Goal: Task Accomplishment & Management: Manage account settings

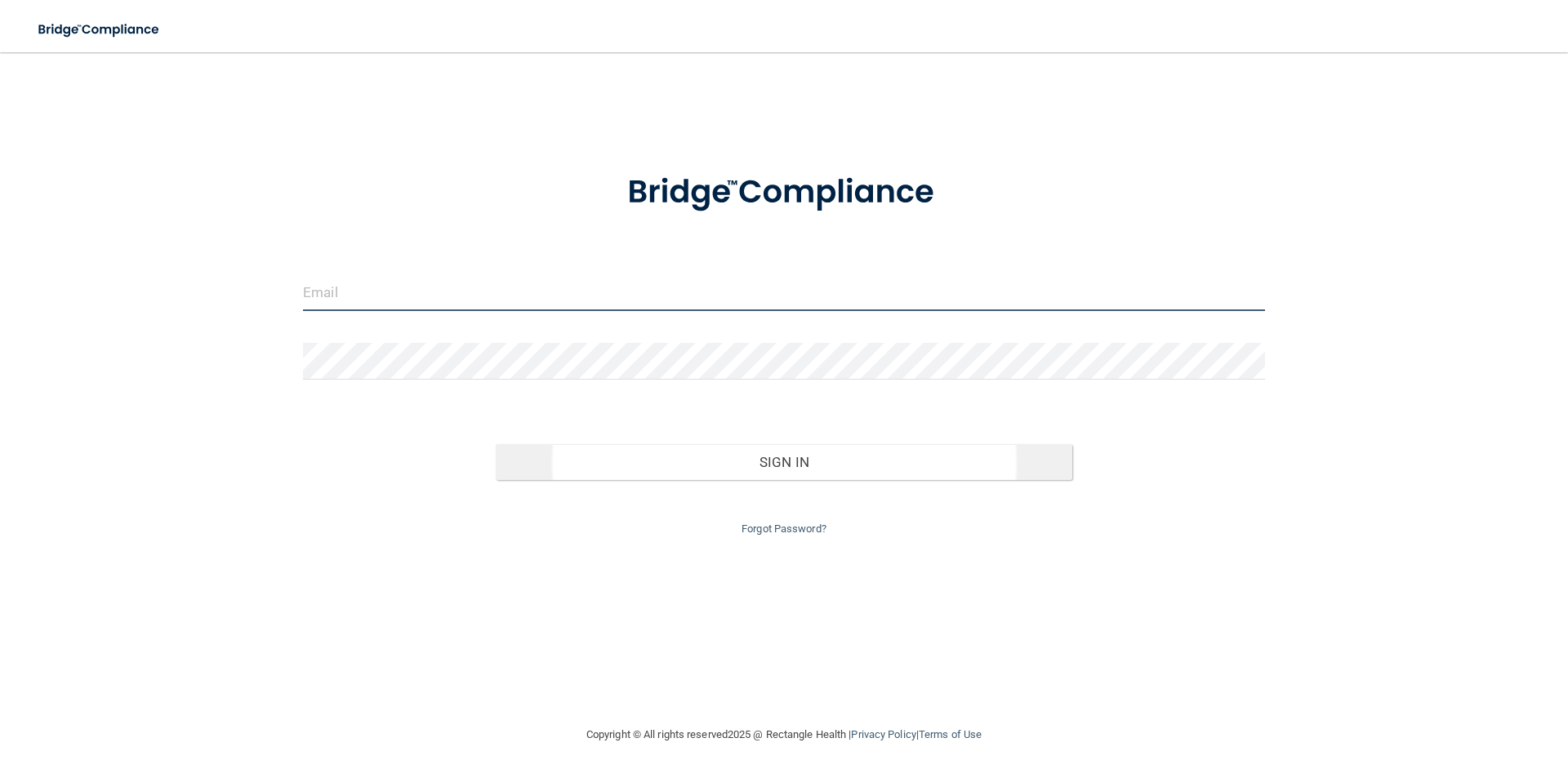
type input "[EMAIL_ADDRESS][DOMAIN_NAME]"
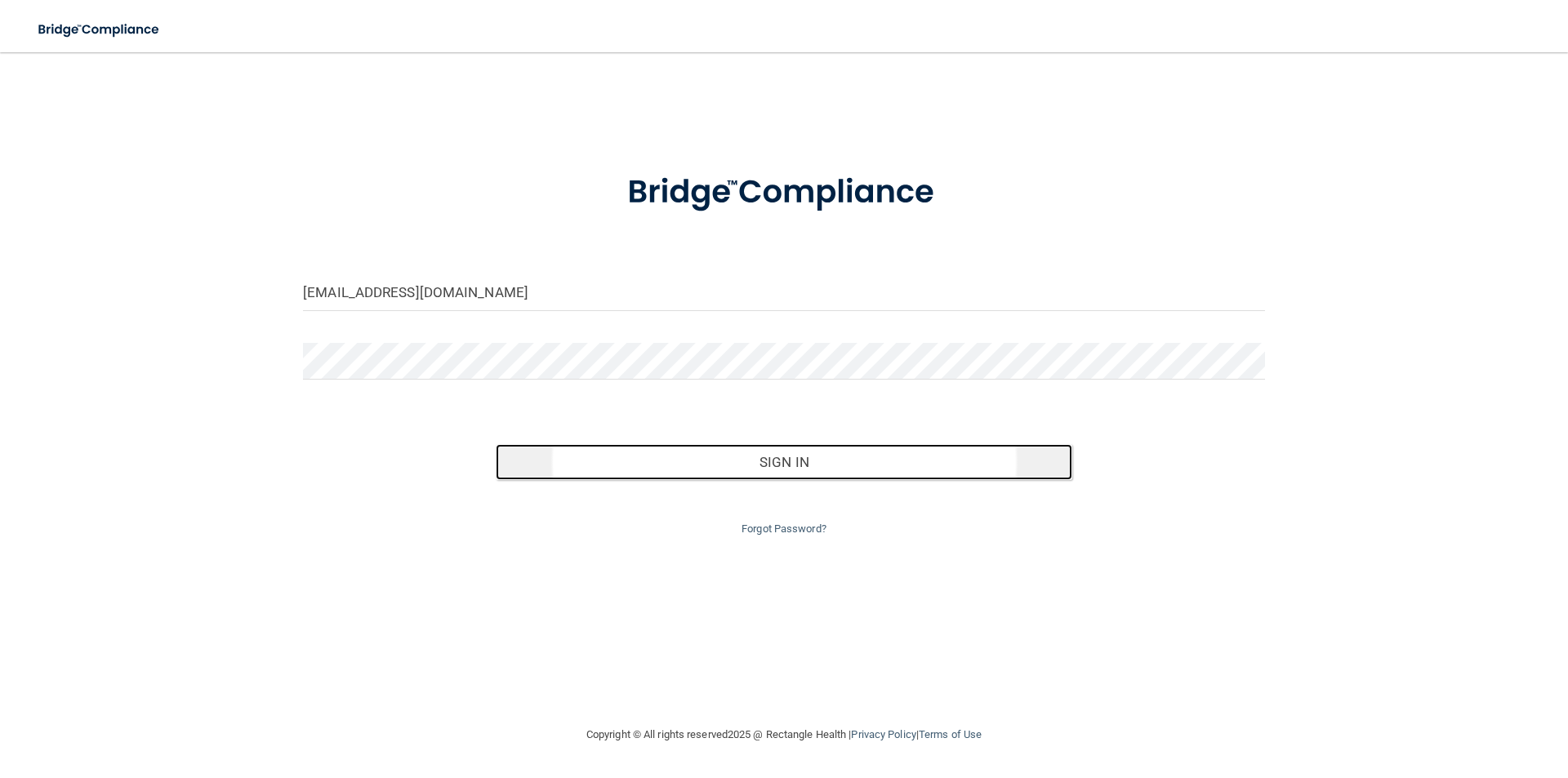
click at [840, 462] on button "Sign In" at bounding box center [784, 462] width 577 height 36
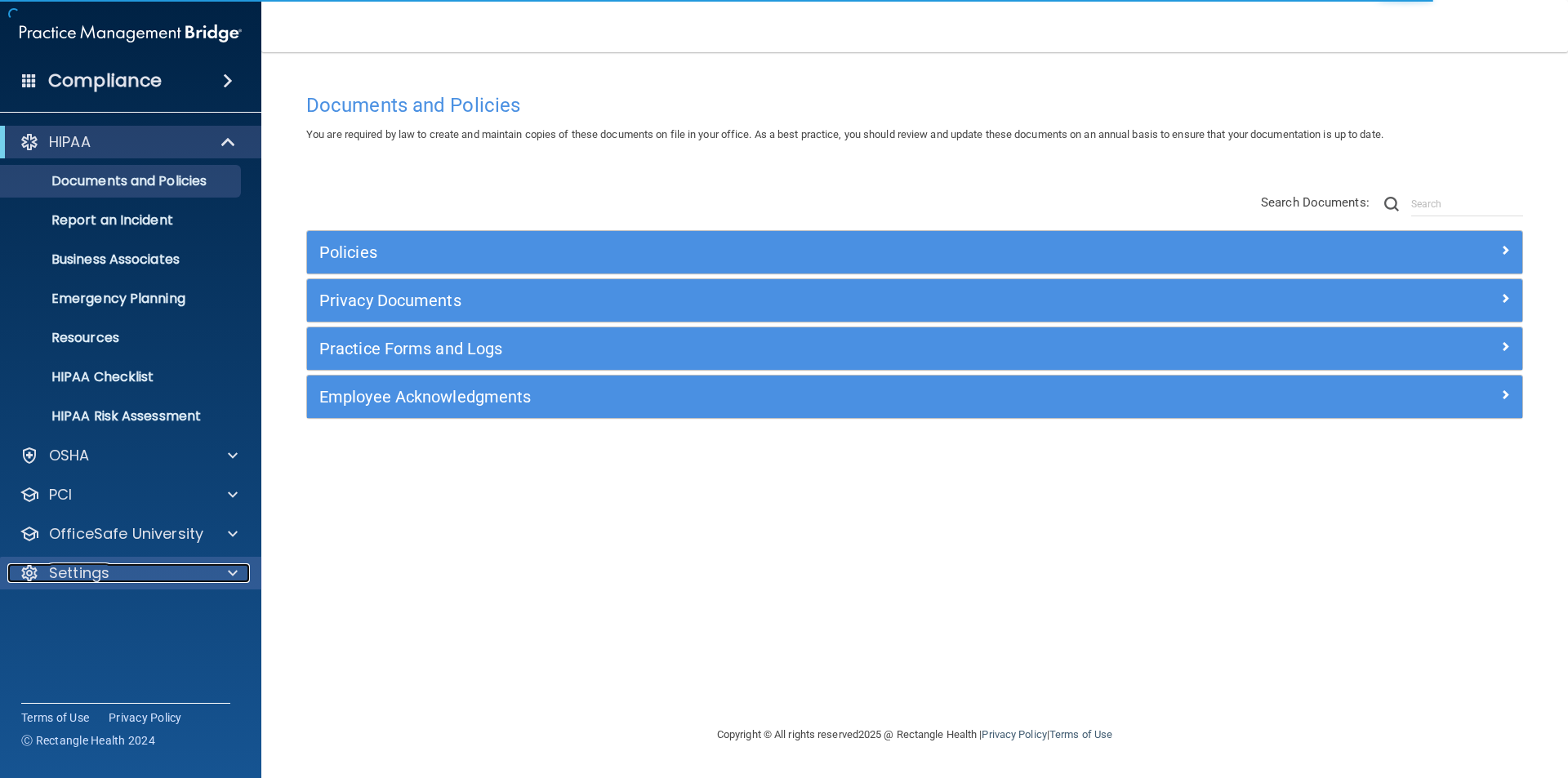
click at [58, 570] on p "Settings" at bounding box center [78, 573] width 60 height 19
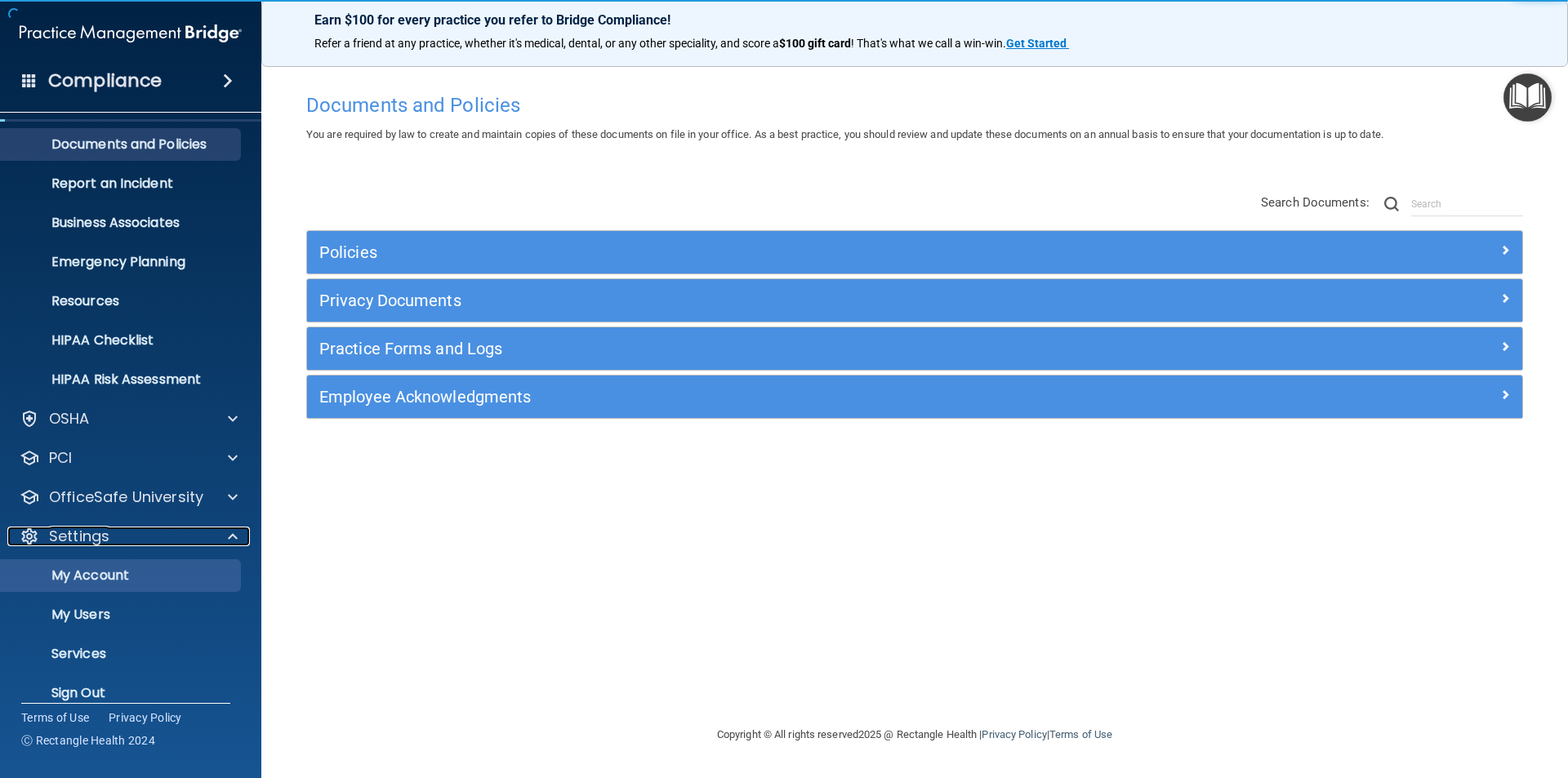
scroll to position [56, 0]
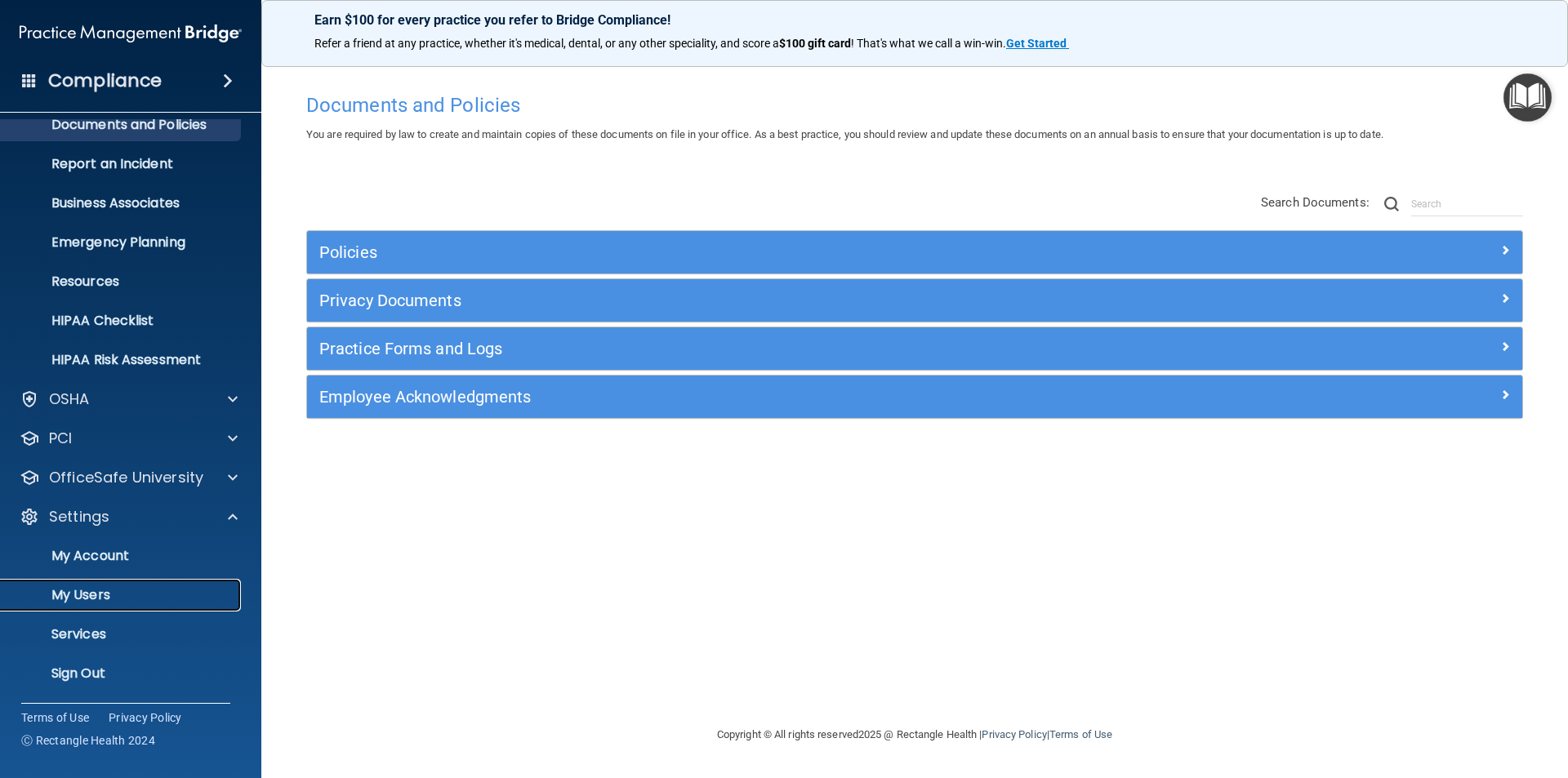
click at [55, 593] on p "My Users" at bounding box center [122, 594] width 223 height 16
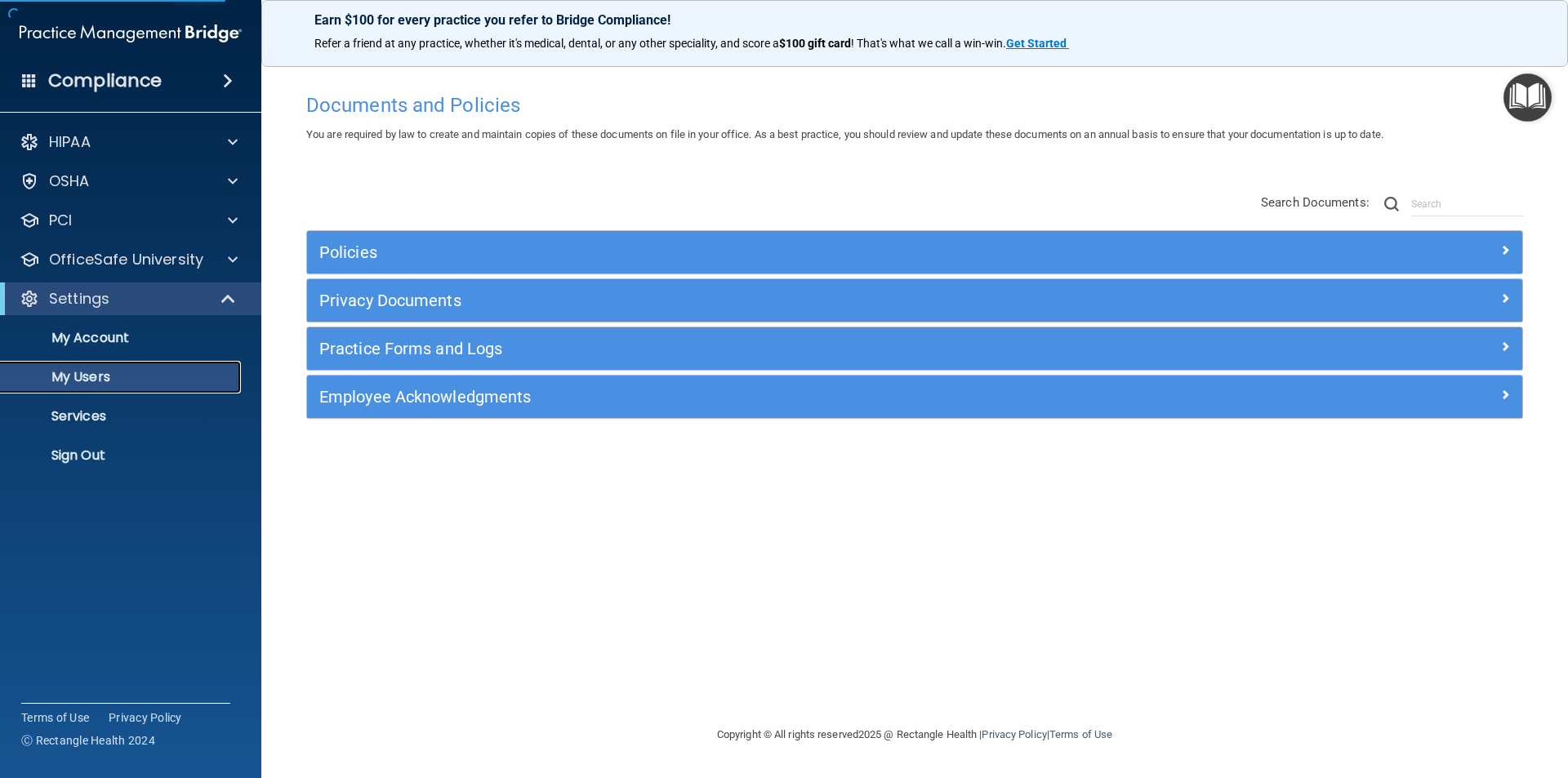
select select "20"
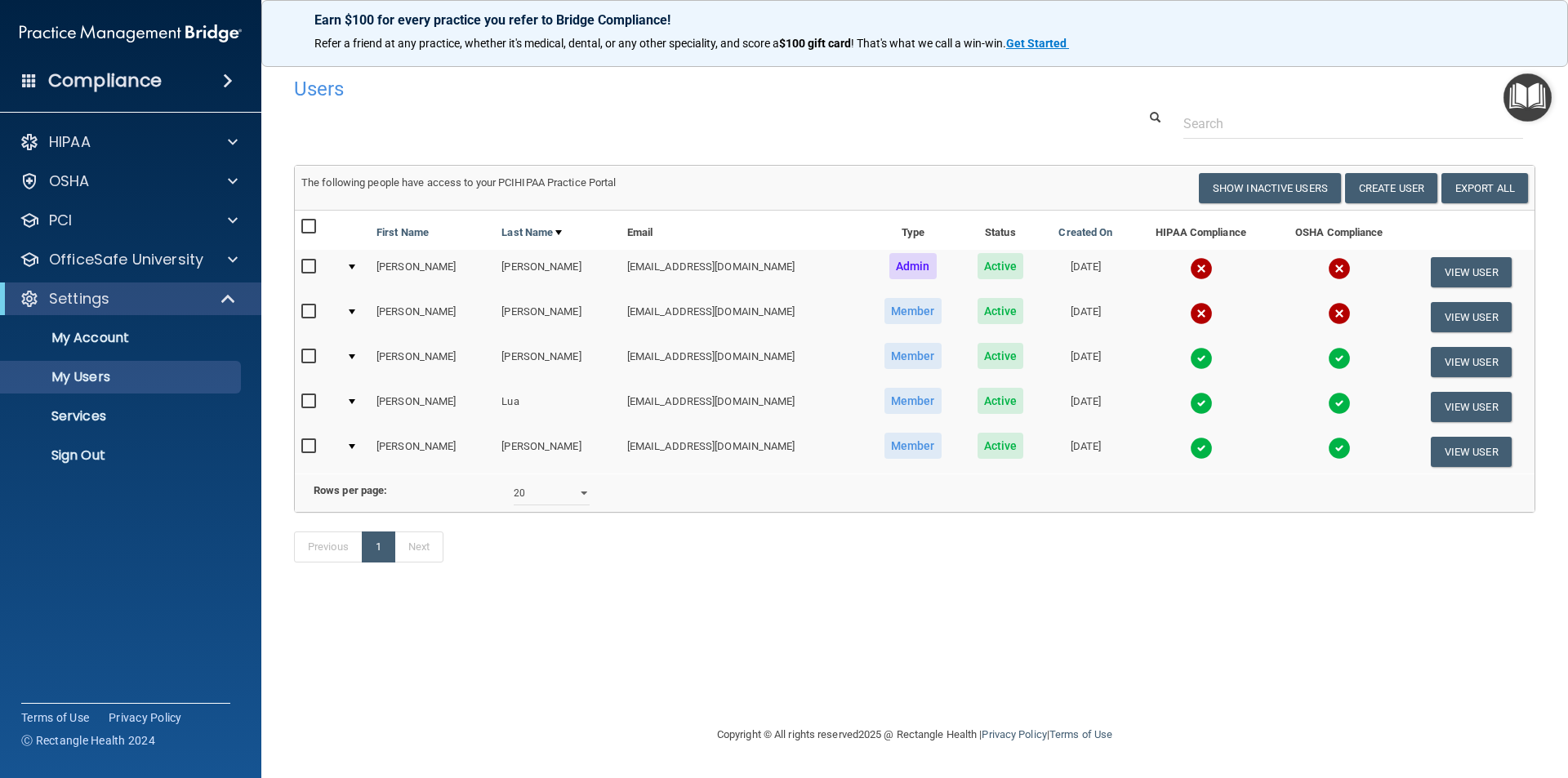
click at [354, 357] on div at bounding box center [351, 356] width 7 height 5
click at [355, 354] on div at bounding box center [351, 356] width 7 height 5
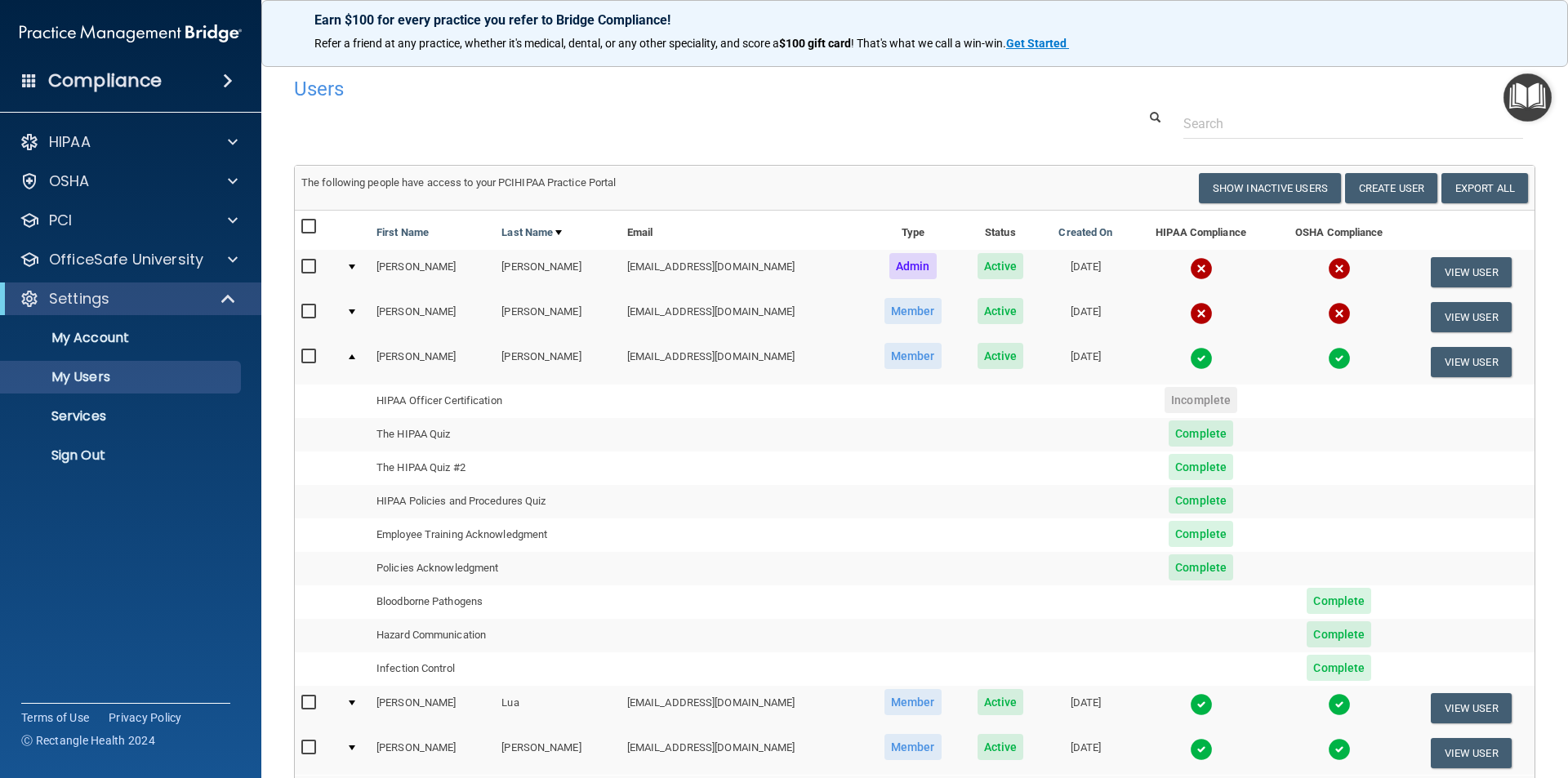
click at [354, 262] on td at bounding box center [355, 272] width 31 height 45
click at [352, 274] on td at bounding box center [355, 272] width 31 height 45
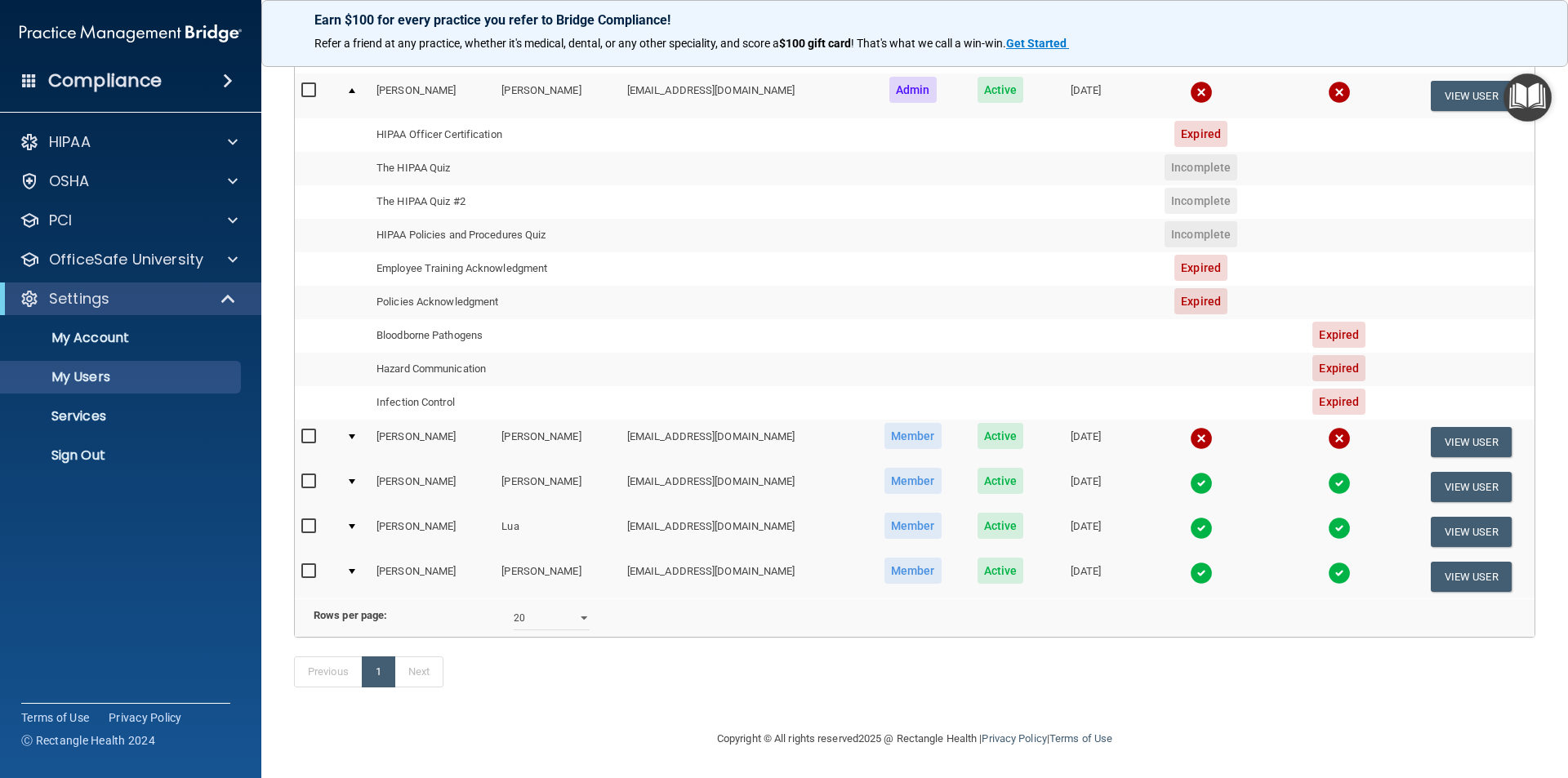
scroll to position [201, 0]
click at [352, 554] on td at bounding box center [355, 576] width 31 height 44
click at [348, 568] on div at bounding box center [351, 570] width 7 height 5
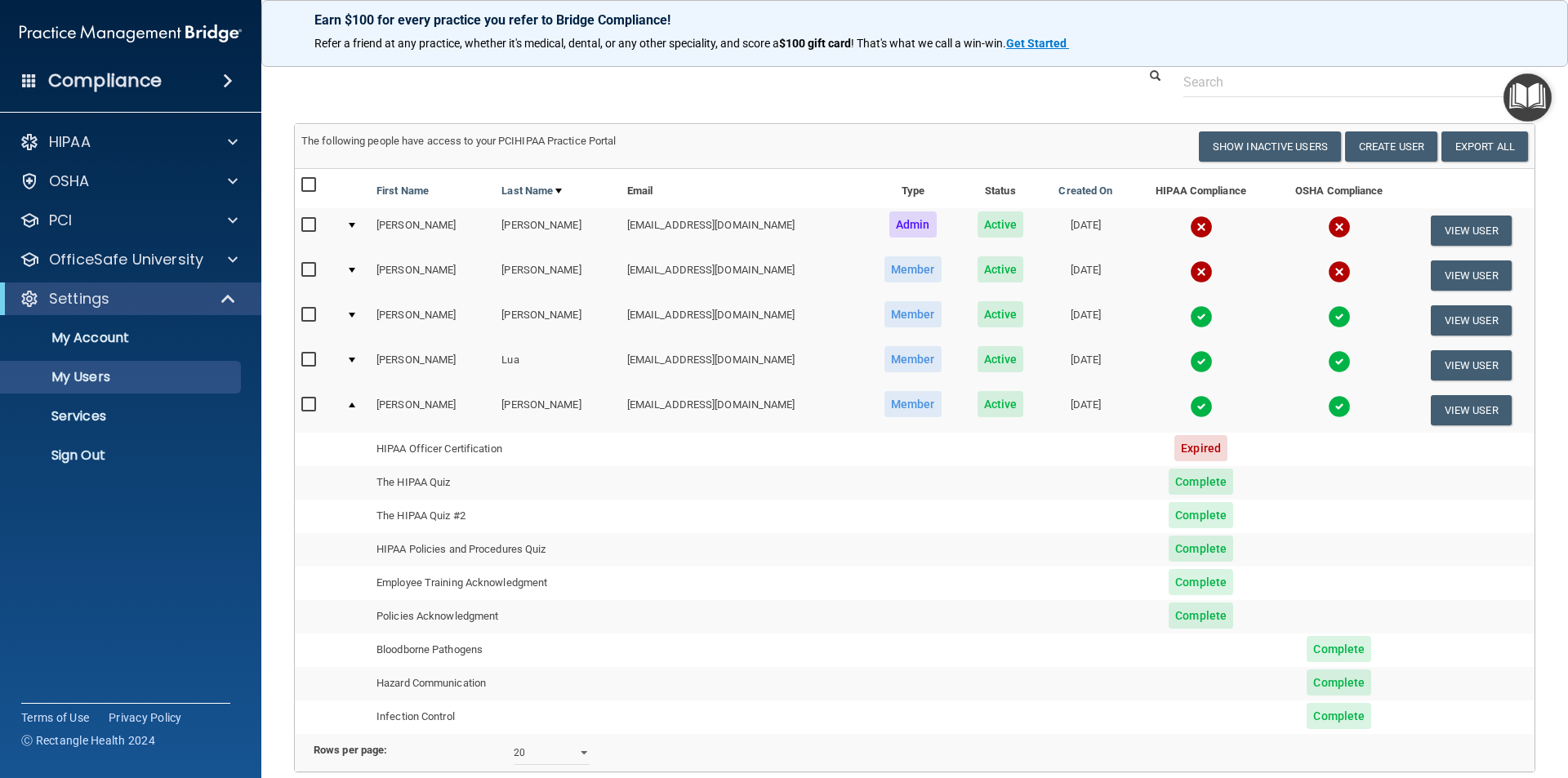
scroll to position [0, 0]
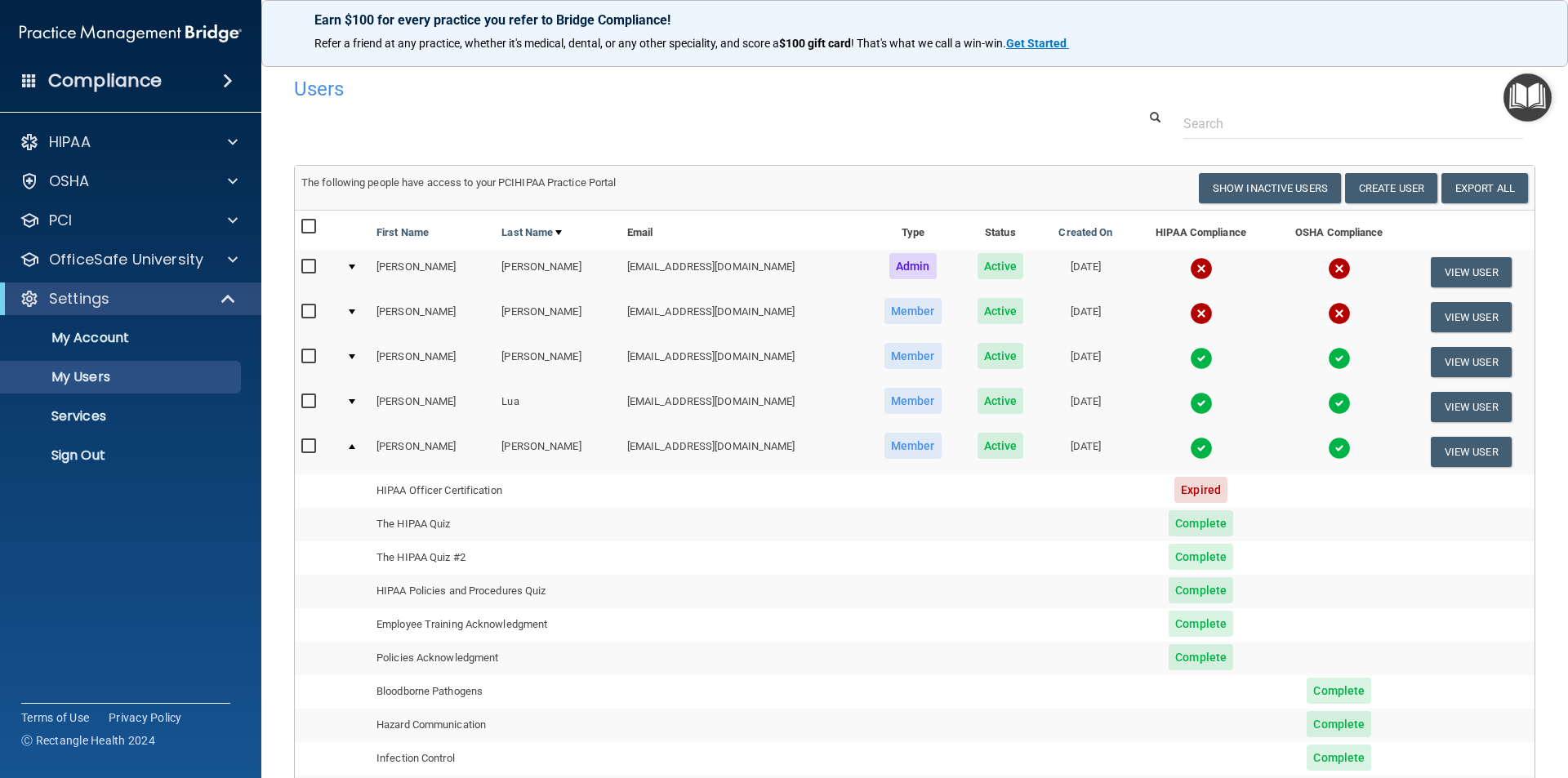
click at [352, 402] on div at bounding box center [351, 401] width 7 height 5
click at [350, 401] on div at bounding box center [351, 401] width 7 height 5
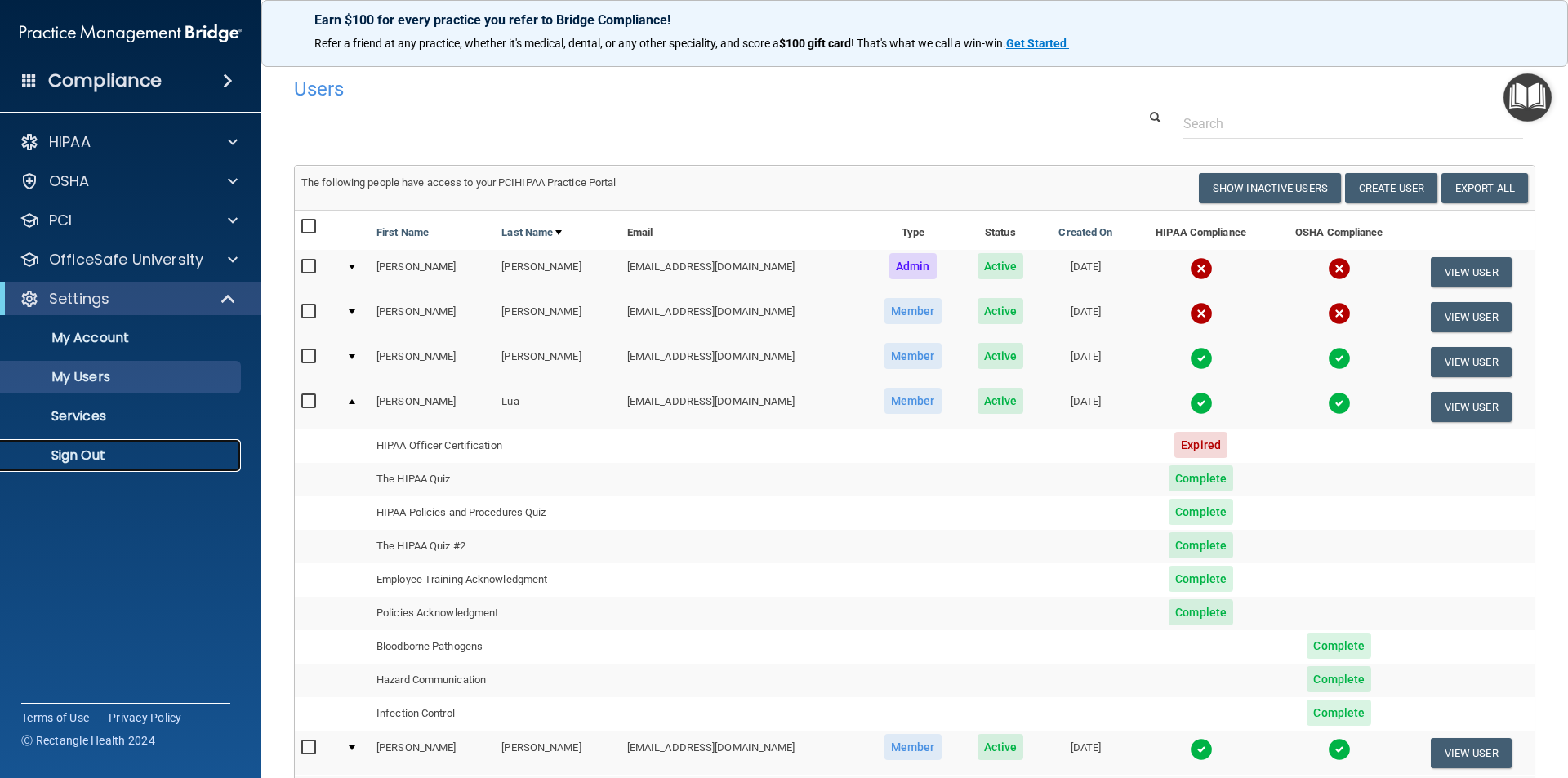
click at [98, 453] on p "Sign Out" at bounding box center [122, 455] width 223 height 16
